Goal: Task Accomplishment & Management: Manage account settings

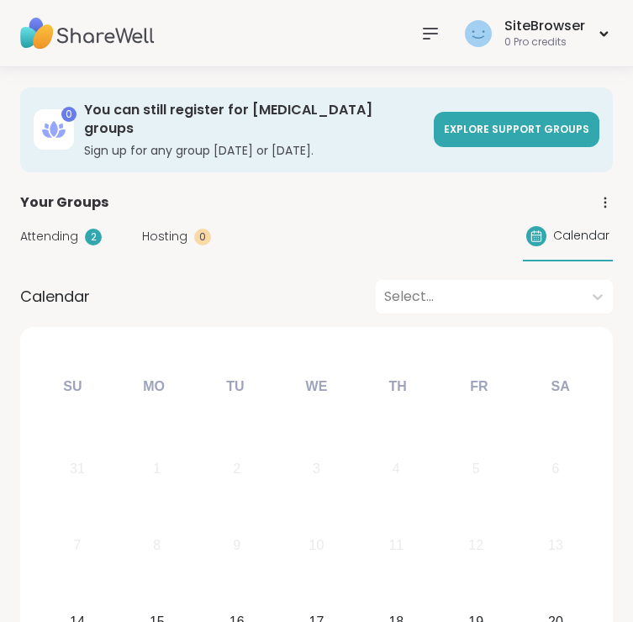
click at [437, 29] on icon at bounding box center [430, 34] width 13 height 10
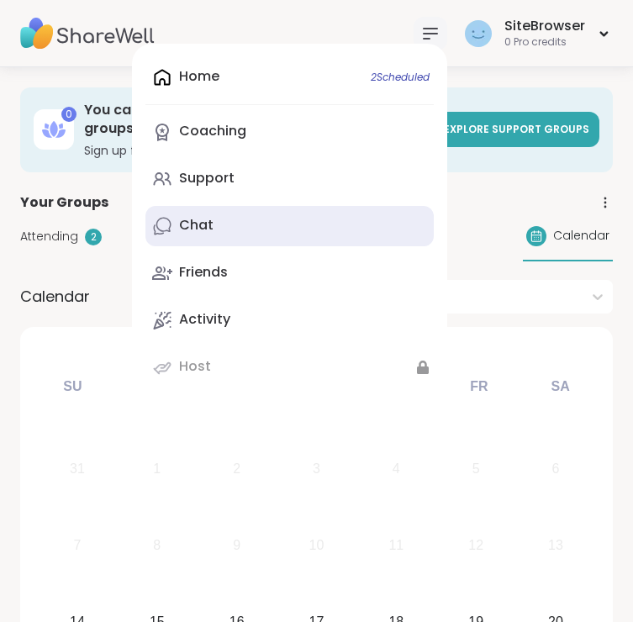
click at [227, 219] on link "Chat" at bounding box center [289, 226] width 288 height 40
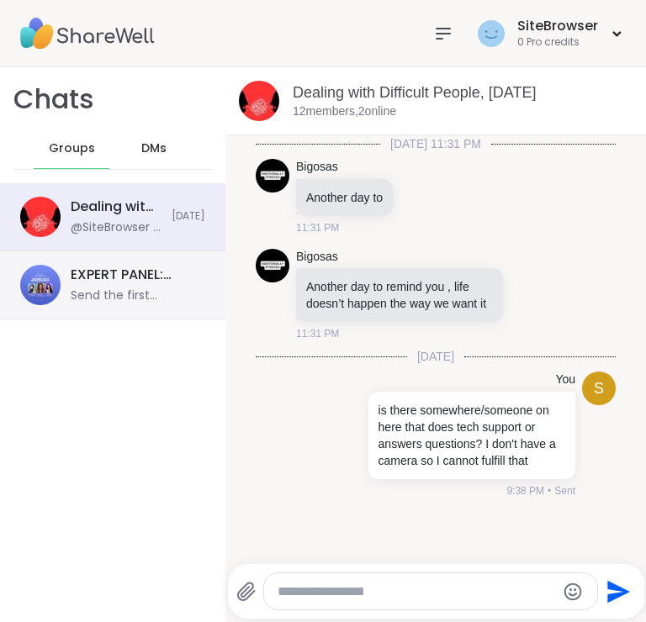
click at [156, 262] on div "EXPERT PANEL: Thriving with Neurodiversity 🧠, [DATE] Send the first message!" at bounding box center [112, 285] width 225 height 68
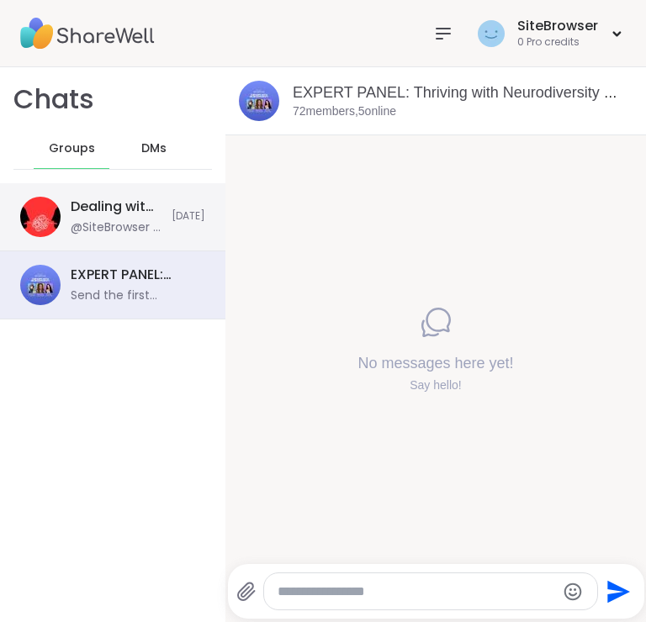
click at [135, 220] on div "@SiteBrowser - is there somewhere/someone on here that does tech support or ans…" at bounding box center [116, 227] width 91 height 17
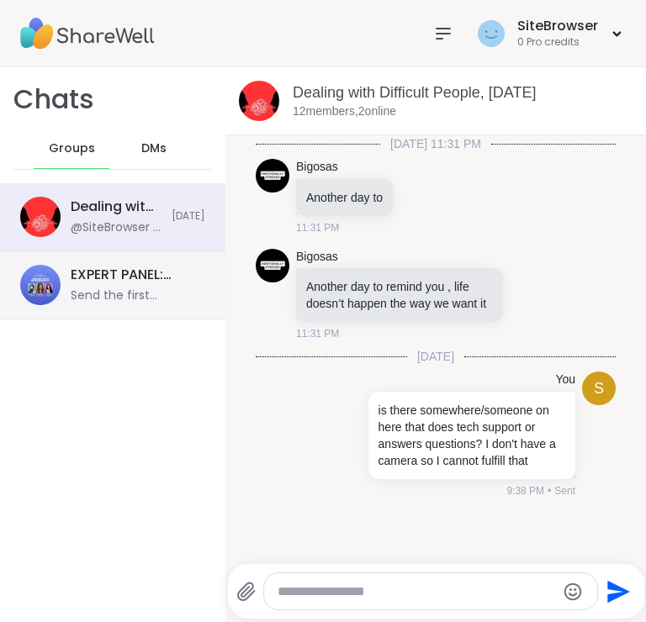
click at [138, 272] on div "EXPERT PANEL: Thriving with Neurodiversity 🧠, [DATE]" at bounding box center [133, 275] width 124 height 19
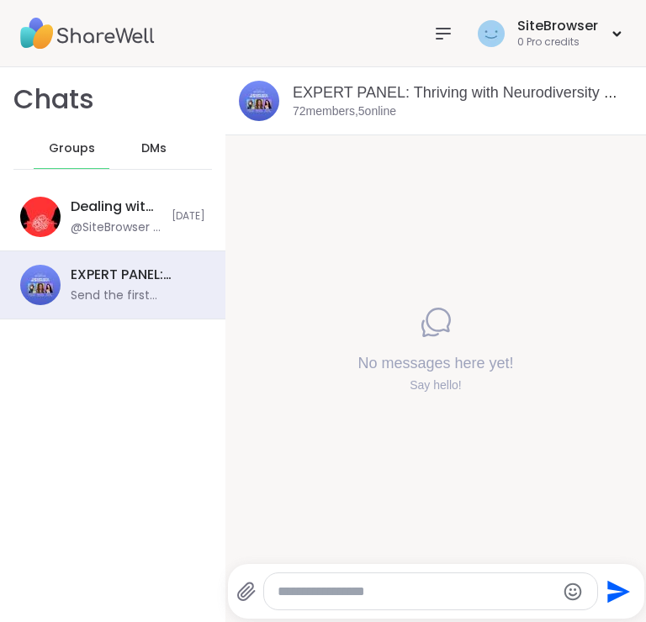
click at [346, 594] on textarea "Type your message" at bounding box center [417, 592] width 278 height 17
type textarea "**********"
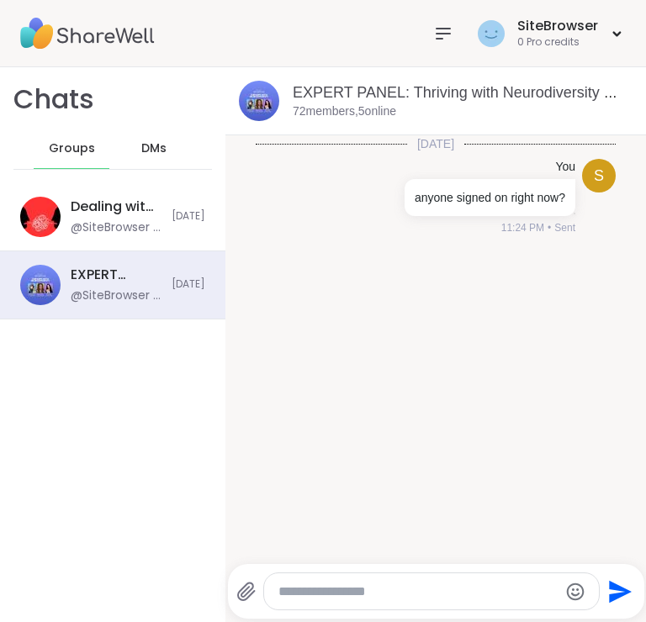
click at [512, 283] on div "[DATE] S You anyone signed on right now? 11:24 PM • Sent" at bounding box center [435, 344] width 420 height 419
click at [277, 262] on div "[DATE] S You anyone signed on right now? 11:24 PM • Sent" at bounding box center [435, 344] width 420 height 419
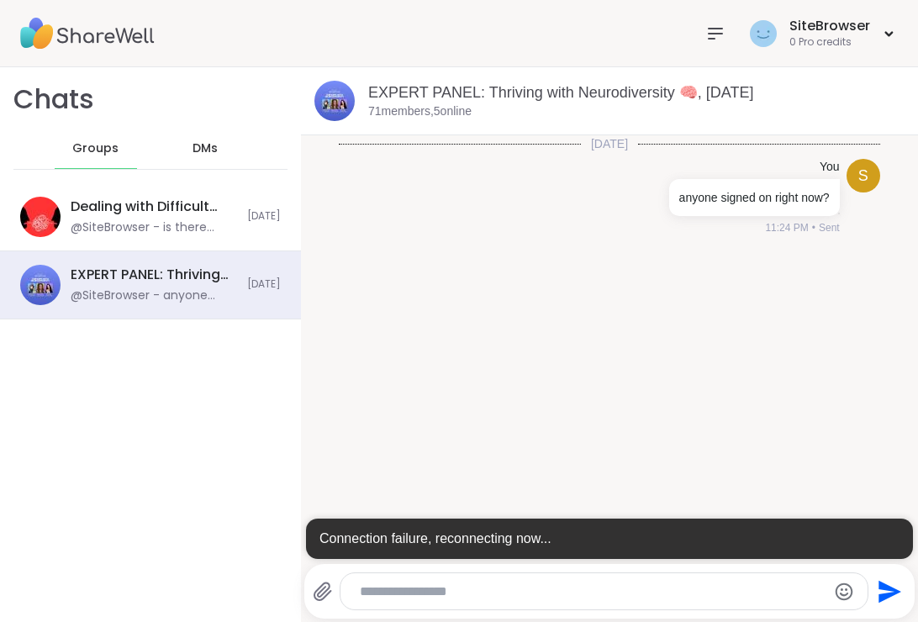
click at [74, 36] on img at bounding box center [87, 33] width 135 height 59
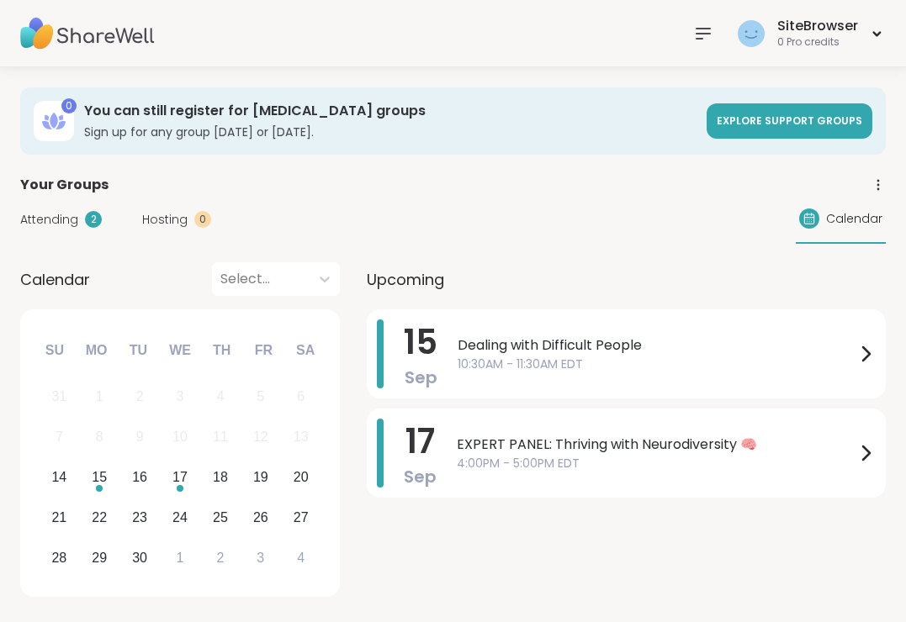
click at [632, 220] on div "Calendar" at bounding box center [841, 219] width 90 height 49
click at [632, 227] on div "Calendar" at bounding box center [841, 219] width 90 height 49
click at [632, 223] on span "Calendar" at bounding box center [854, 219] width 56 height 18
click at [632, 206] on div "Calendar" at bounding box center [841, 219] width 90 height 49
click at [632, 225] on span "Calendar" at bounding box center [854, 219] width 56 height 18
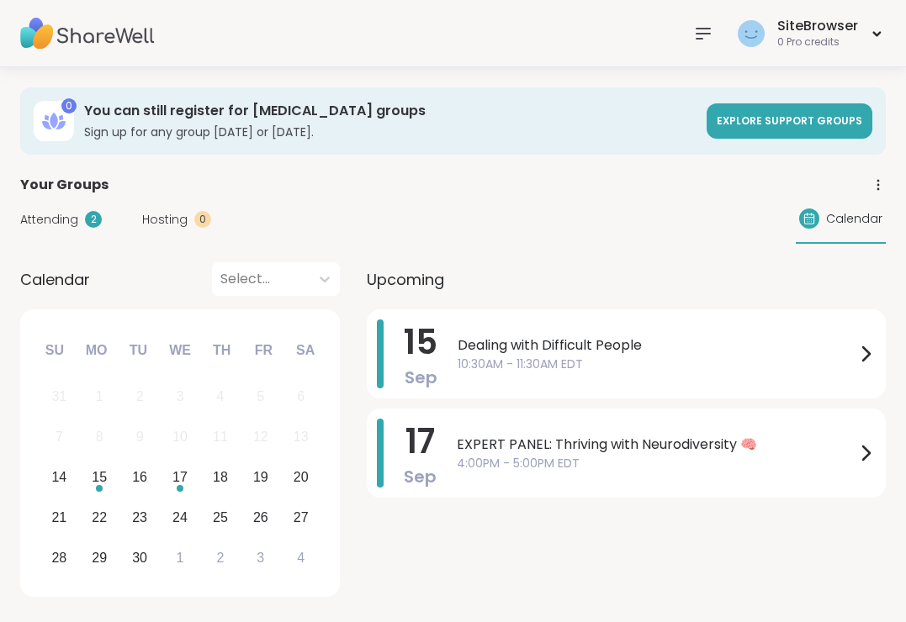
click at [632, 206] on div "Calendar" at bounding box center [841, 219] width 90 height 49
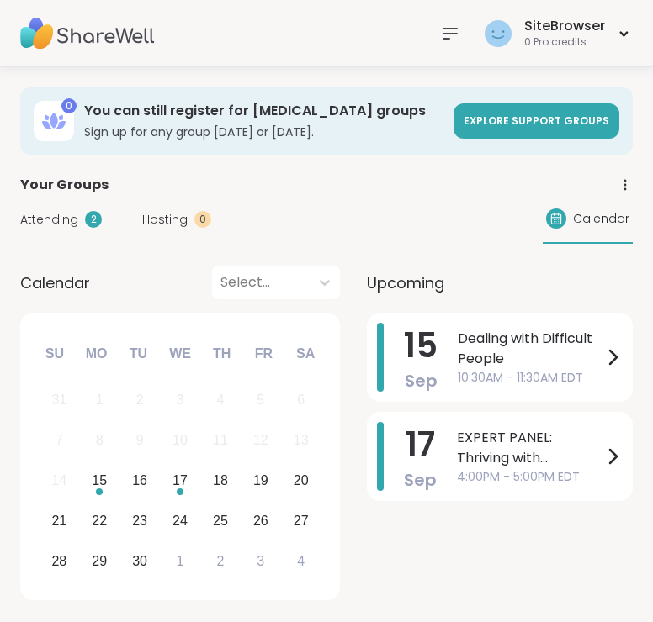
click at [582, 225] on span "Calendar" at bounding box center [601, 219] width 56 height 18
click at [519, 360] on span "Dealing with Difficult People" at bounding box center [529, 349] width 145 height 40
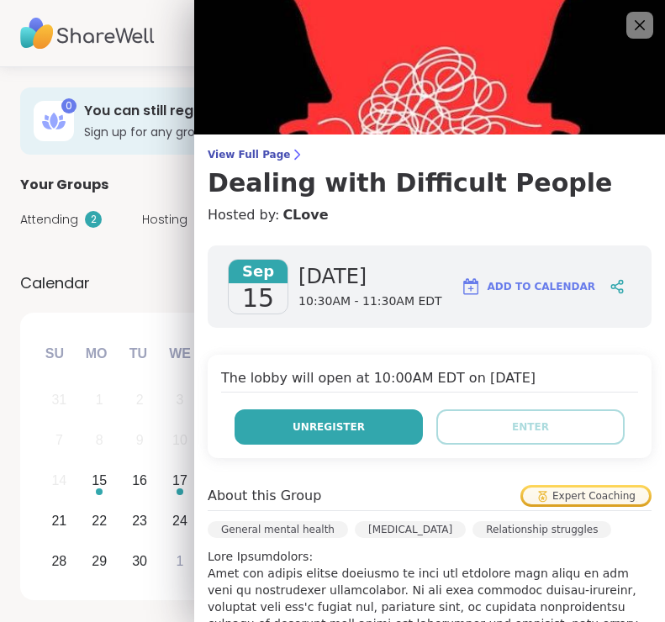
click at [373, 442] on button "Unregister" at bounding box center [329, 427] width 188 height 35
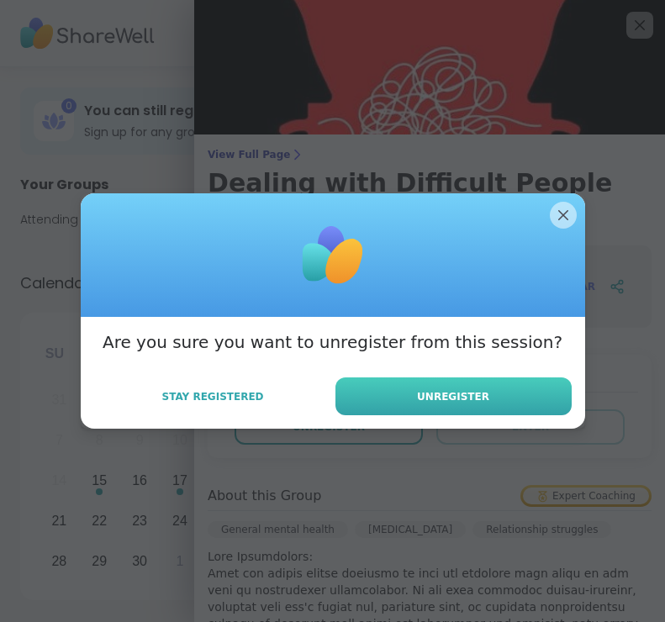
click at [468, 405] on button "Unregister" at bounding box center [454, 397] width 236 height 38
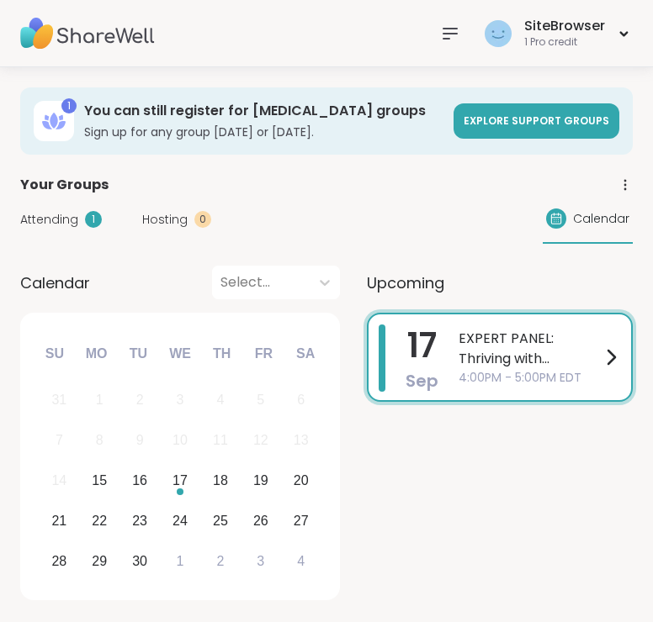
click at [531, 342] on span "EXPERT PANEL: Thriving with Neurodiversity 🧠" at bounding box center [529, 349] width 142 height 40
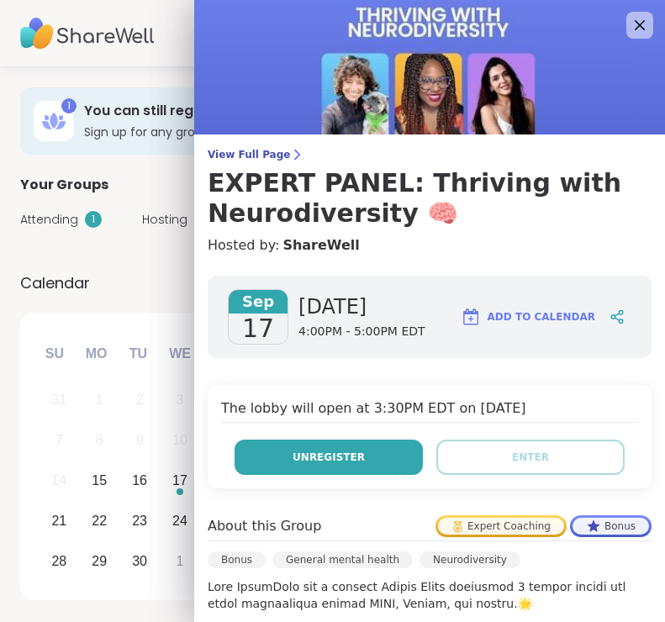
click at [344, 449] on button "Unregister" at bounding box center [329, 457] width 188 height 35
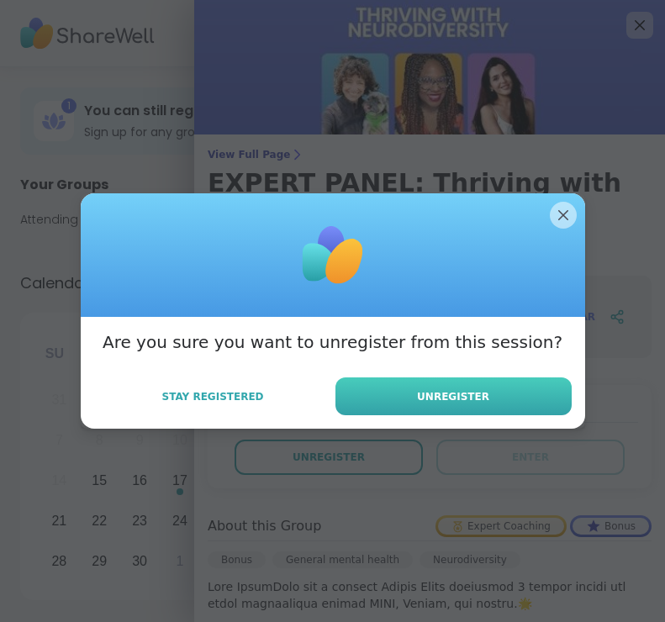
click at [512, 385] on button "Unregister" at bounding box center [454, 397] width 236 height 38
